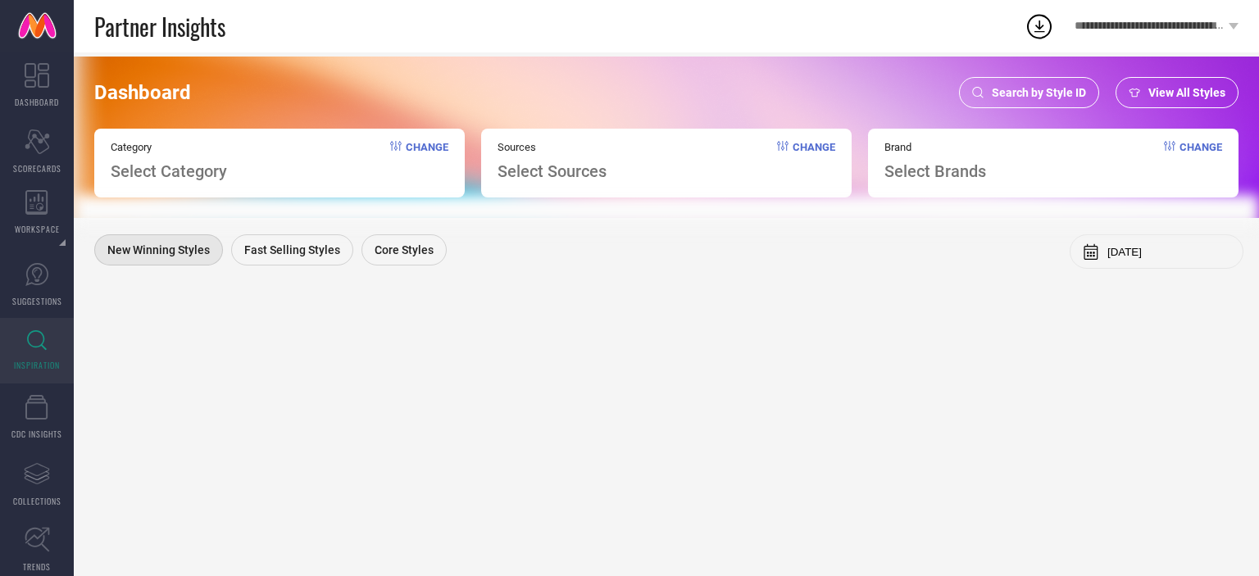
click at [1021, 99] on span "Search by Style ID" at bounding box center [1039, 92] width 94 height 13
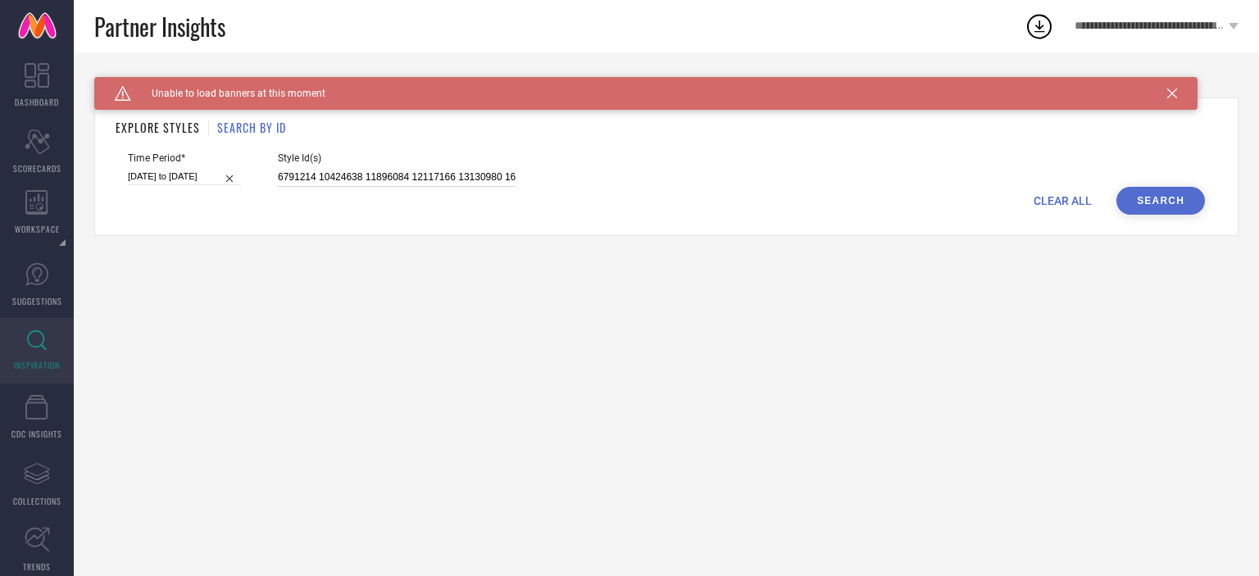
click at [380, 184] on input "6791214 10424638 11896084 12117166 13130980 16998290 20789204 20789226 24917936" at bounding box center [397, 177] width 238 height 19
paste input "11949382 8275739 12358422 25818088 17780898 14805802 11274558 14638686 22578462…"
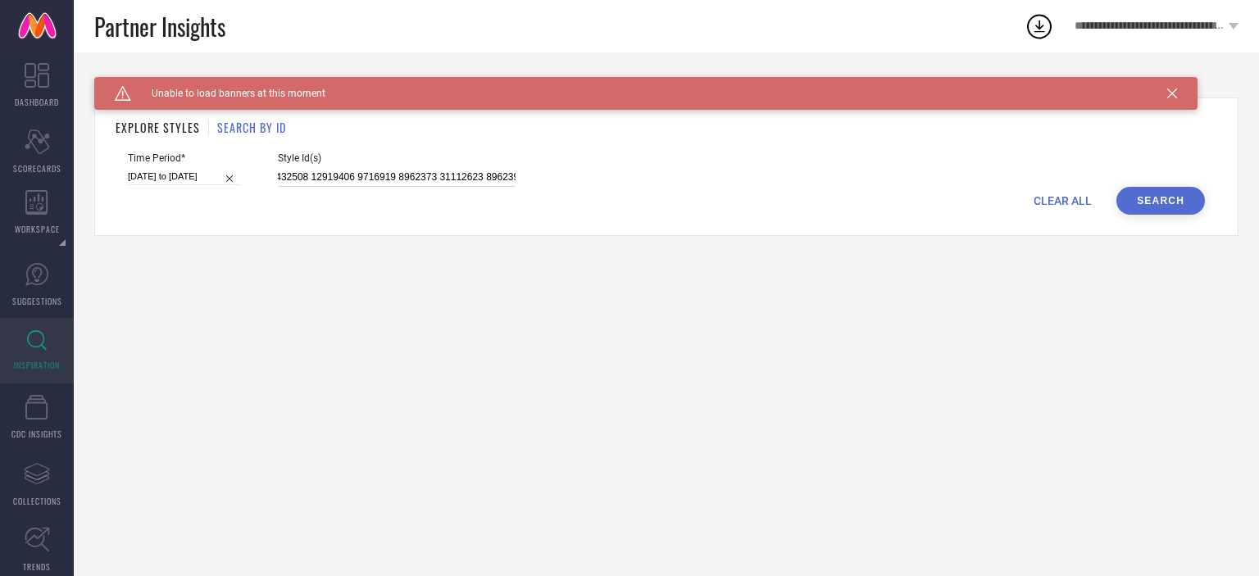
type input "11949382 8275739 12358422 25818088 17780898 14805802 11274558 14638686 22578462…"
click at [1174, 189] on button "Search" at bounding box center [1160, 201] width 89 height 28
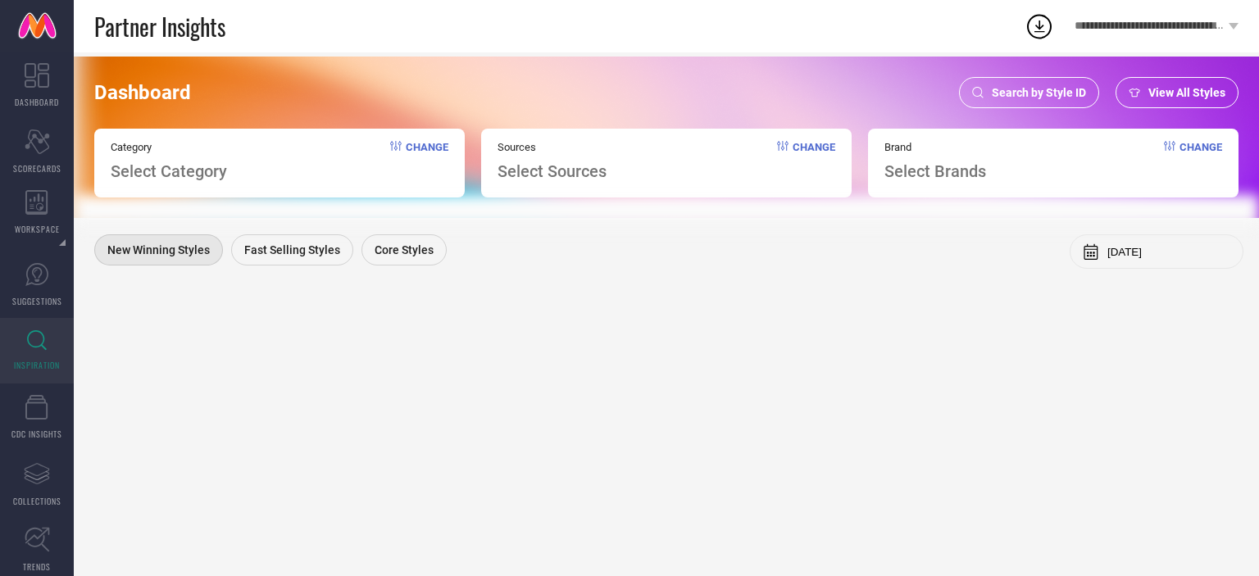
click at [1050, 101] on div "Search by Style ID" at bounding box center [1029, 92] width 140 height 31
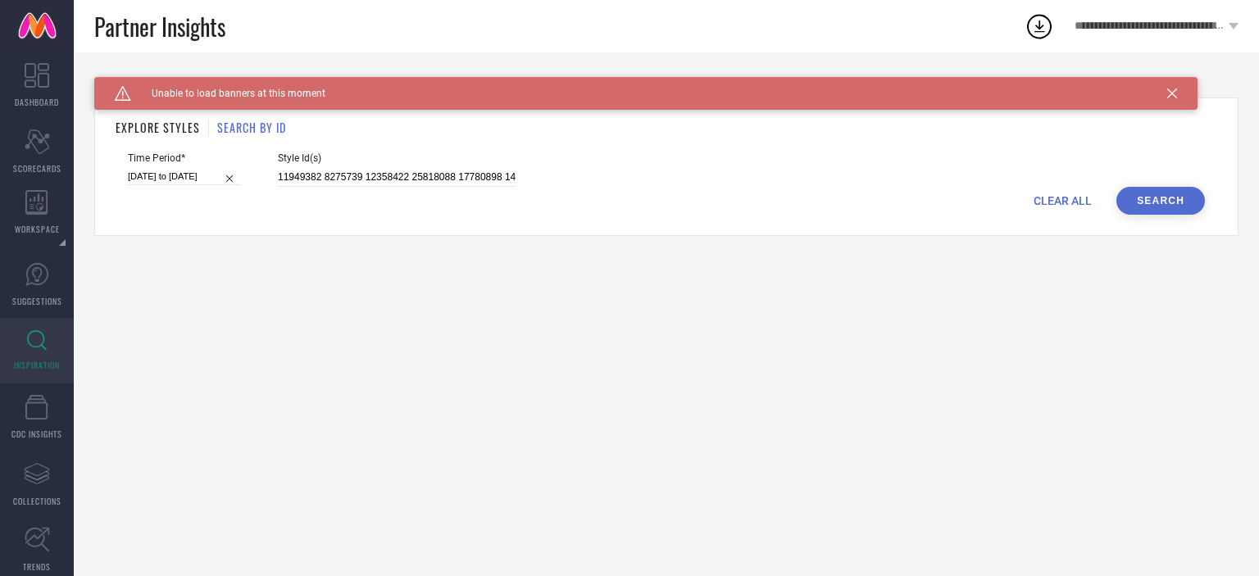
select select "2"
select select "2025"
select select "3"
select select "2025"
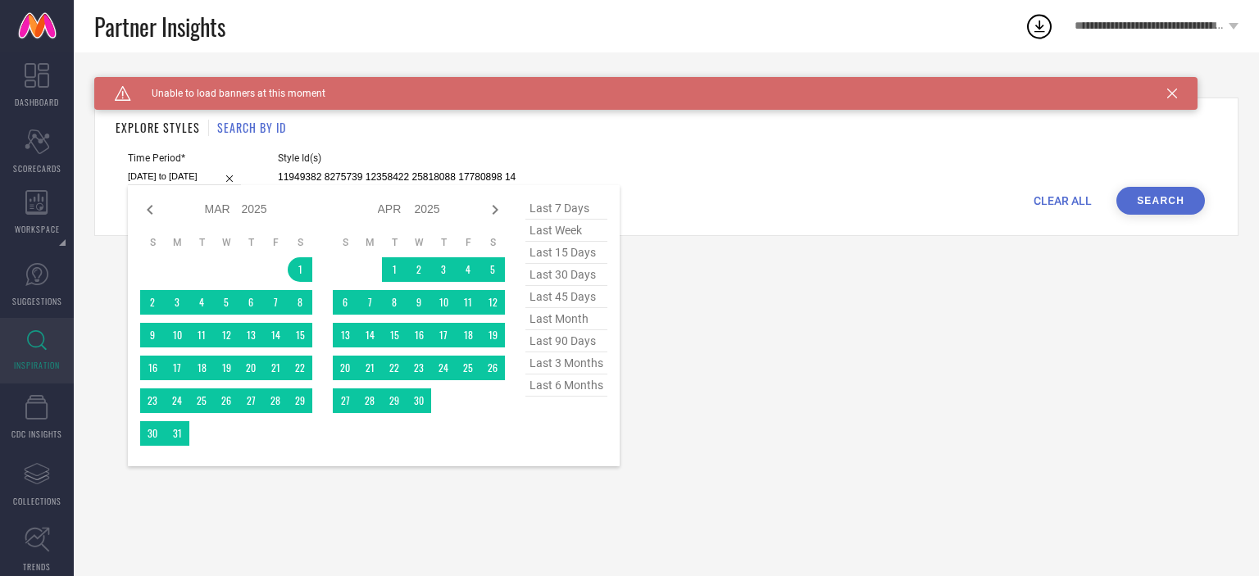
click at [182, 173] on input "[DATE] to [DATE]" at bounding box center [184, 176] width 113 height 17
click at [580, 397] on span "last 6 months" at bounding box center [566, 386] width 82 height 22
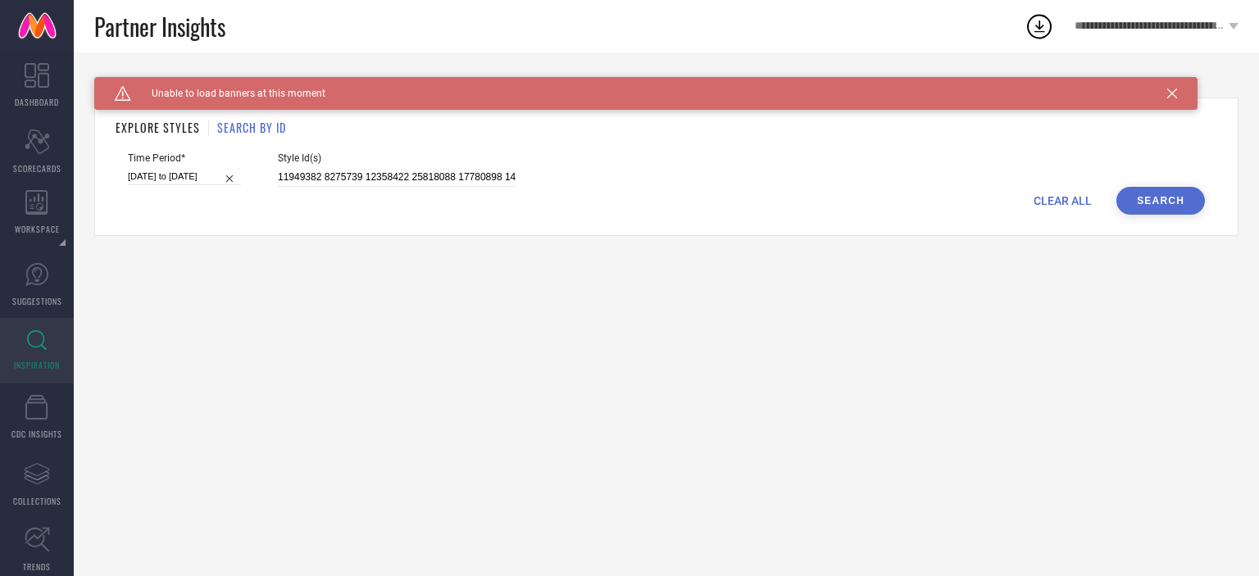
click at [393, 163] on span "Style Id(s)" at bounding box center [397, 157] width 238 height 11
click at [391, 168] on input "11949382 8275739 12358422 25818088 17780898 14805802 11274558 14638686 22578462…" at bounding box center [397, 177] width 238 height 19
click at [1164, 198] on button "Search" at bounding box center [1160, 201] width 89 height 28
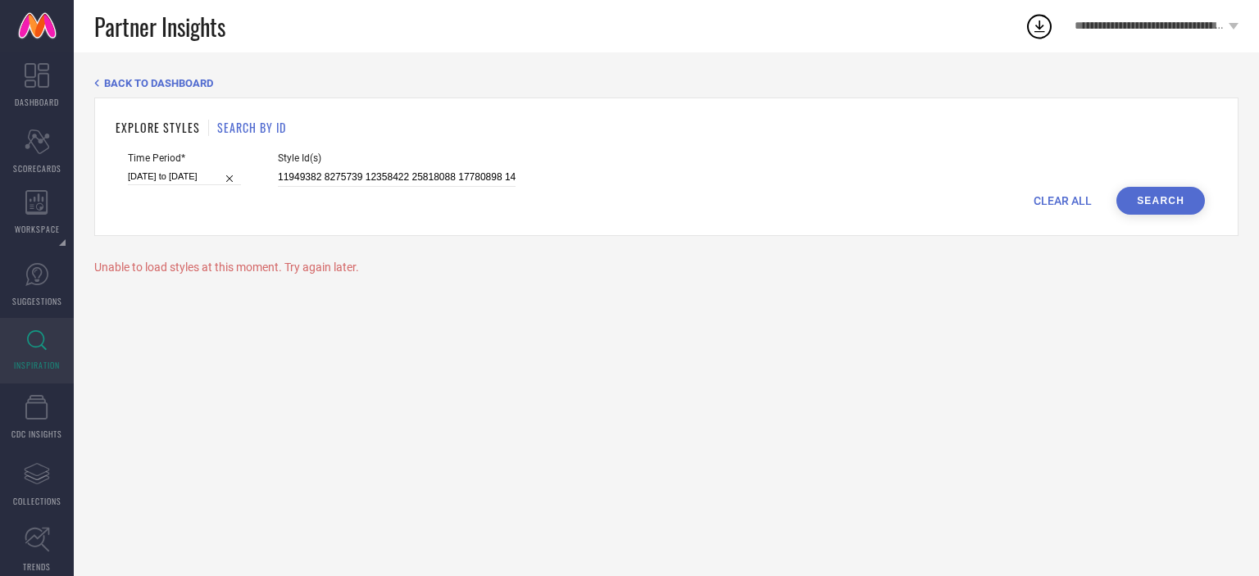
click at [1164, 198] on button "Search" at bounding box center [1160, 201] width 89 height 28
